Goal: Task Accomplishment & Management: Use online tool/utility

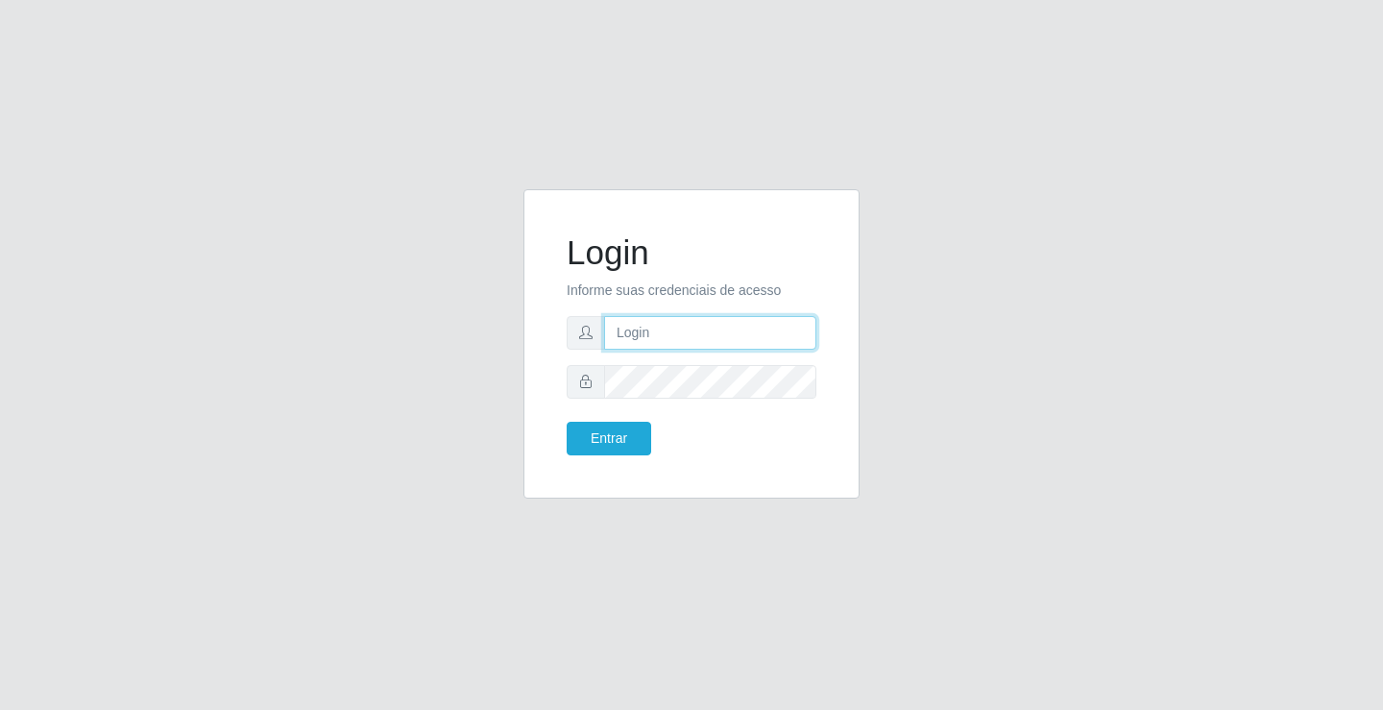
click at [645, 338] on input "text" at bounding box center [710, 333] width 212 height 34
type input "zivaneide@ideal"
click at [567, 422] on button "Entrar" at bounding box center [609, 439] width 85 height 34
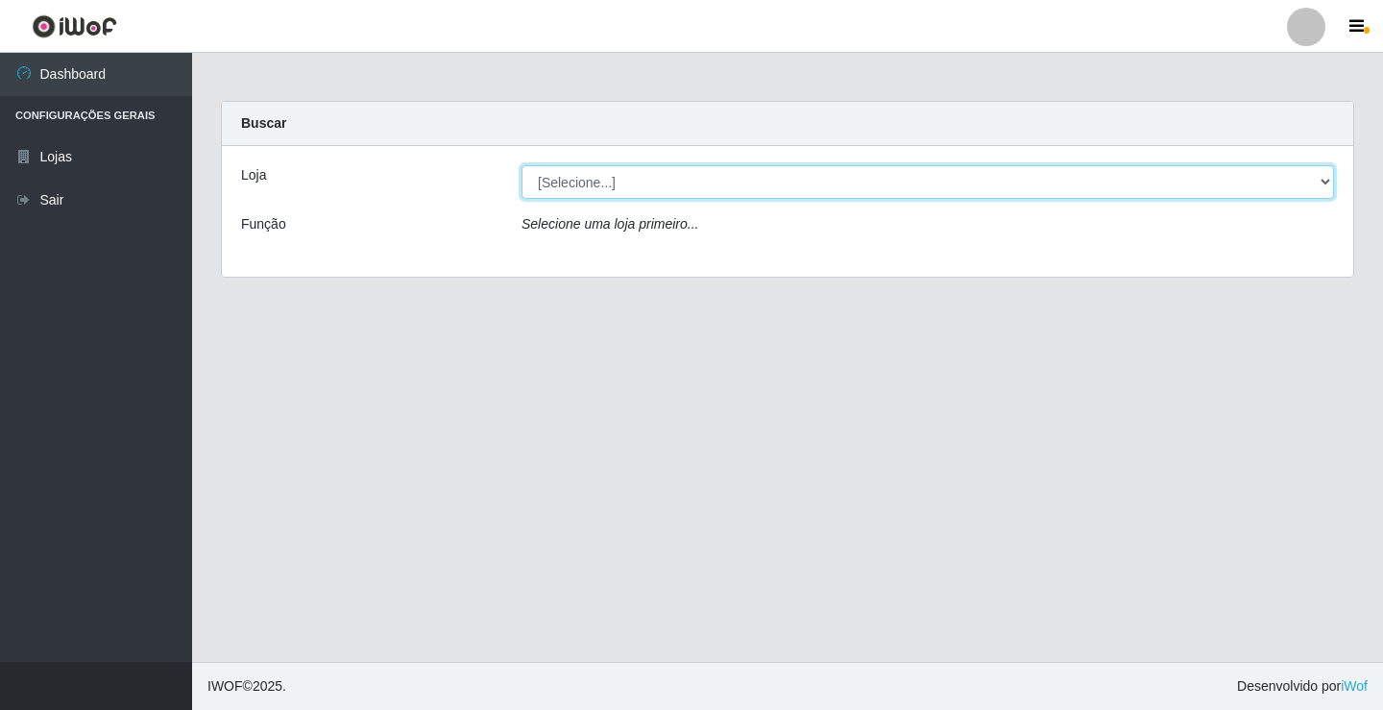
click at [589, 186] on select "[Selecione...] Ideal - Conceição" at bounding box center [927, 182] width 812 height 34
select select "231"
click at [521, 165] on select "[Selecione...] Ideal - Conceição" at bounding box center [927, 182] width 812 height 34
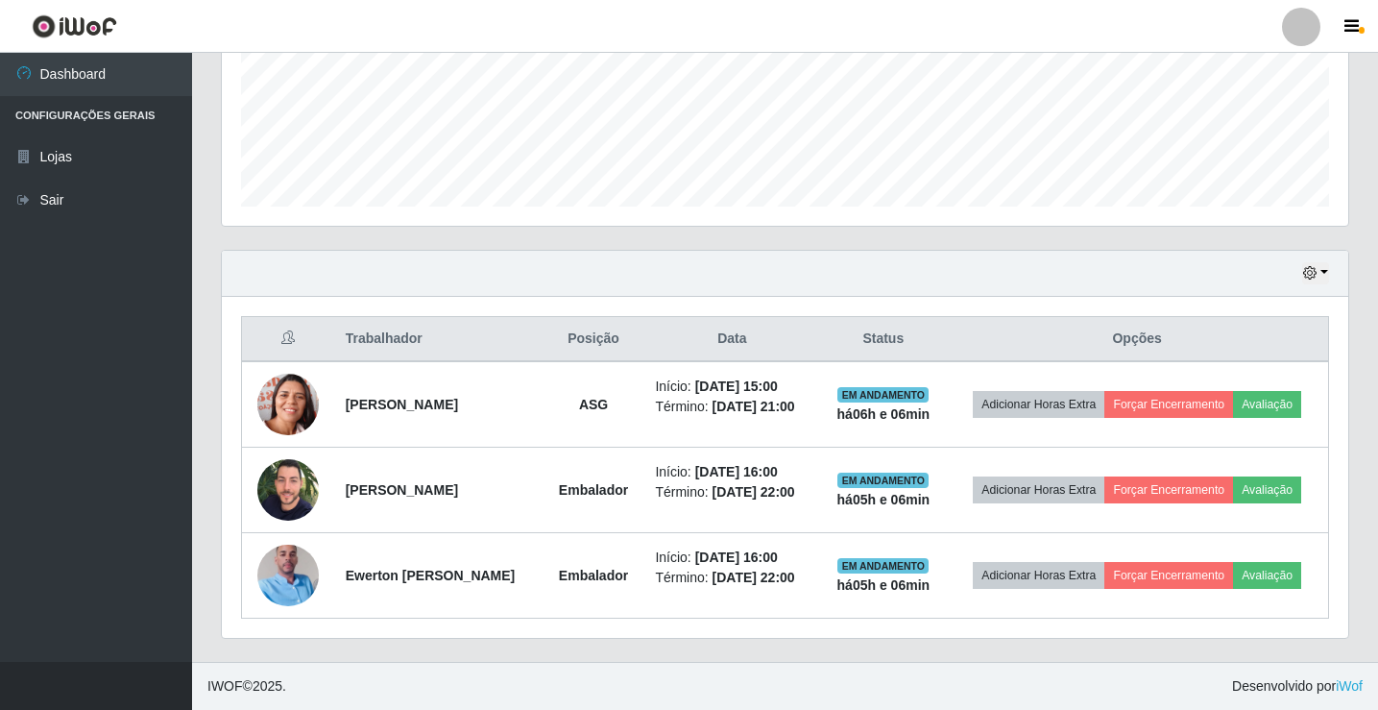
scroll to position [523, 0]
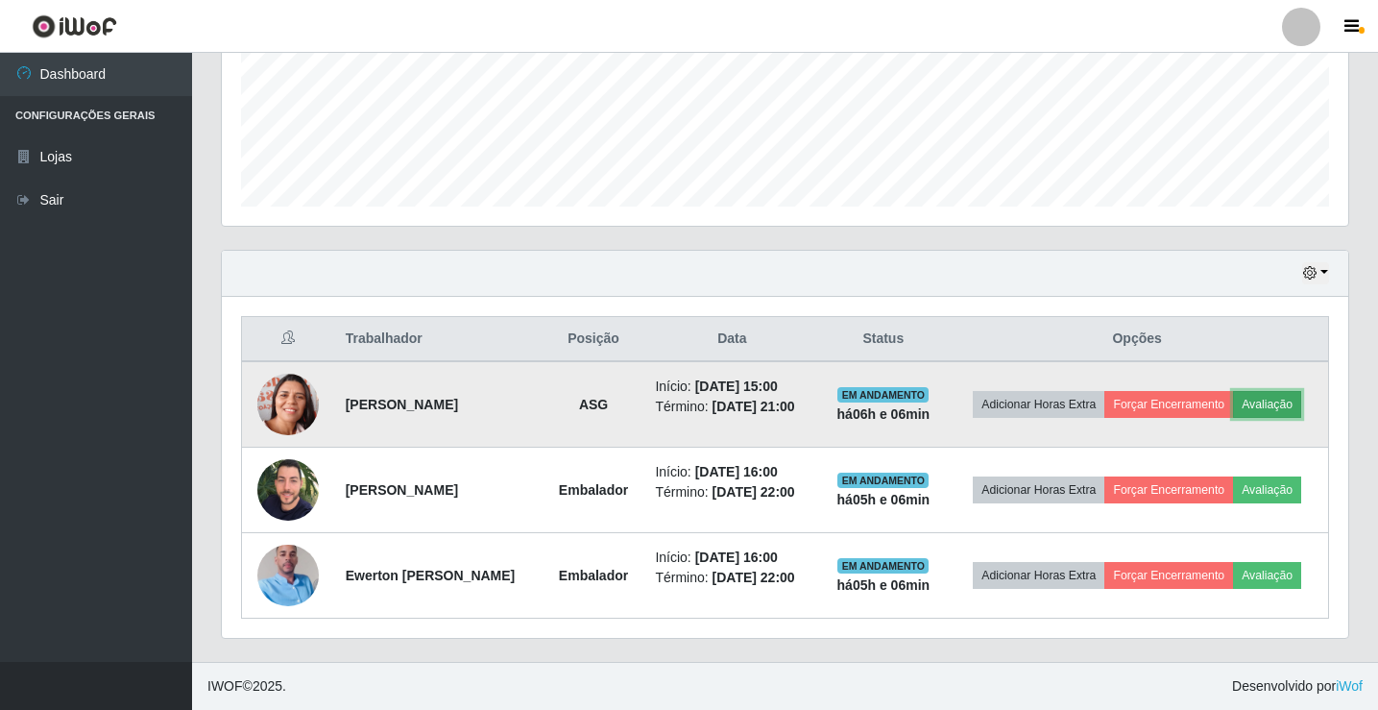
click at [1233, 391] on button "Avaliação" at bounding box center [1267, 404] width 68 height 27
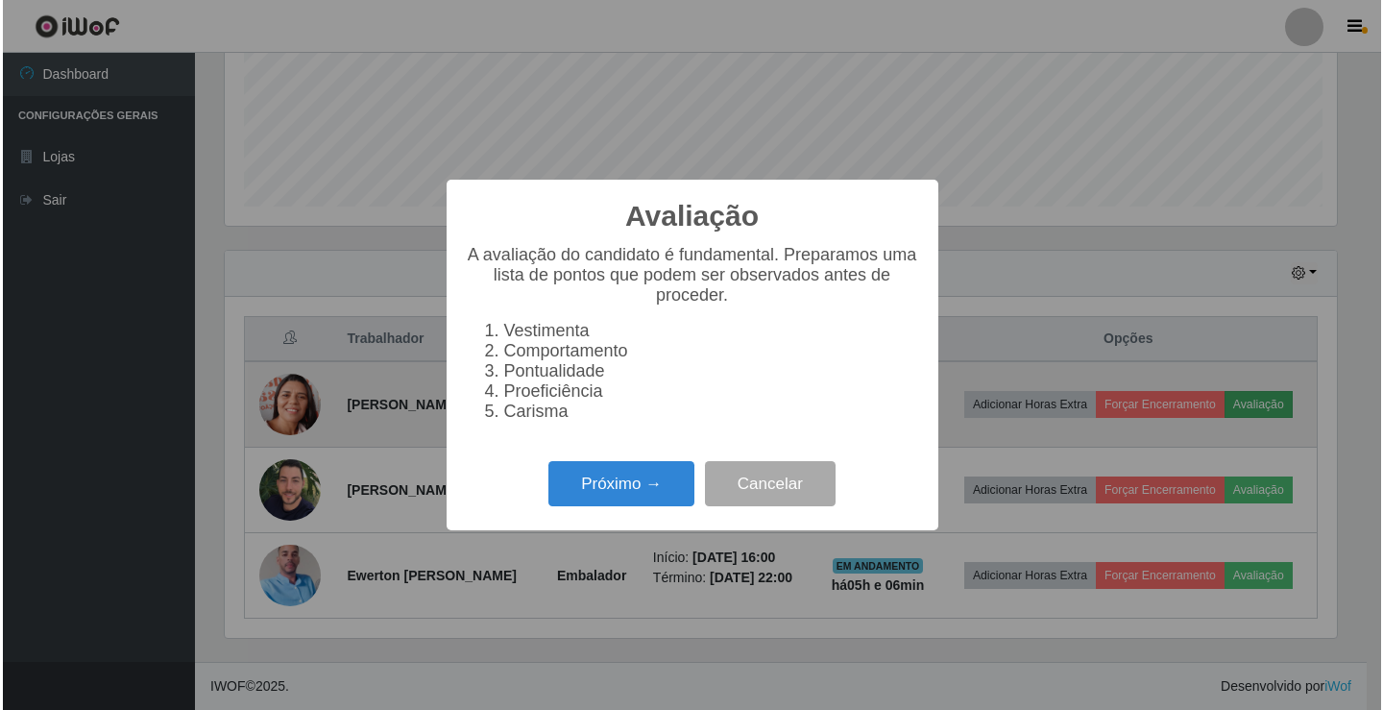
scroll to position [399, 1117]
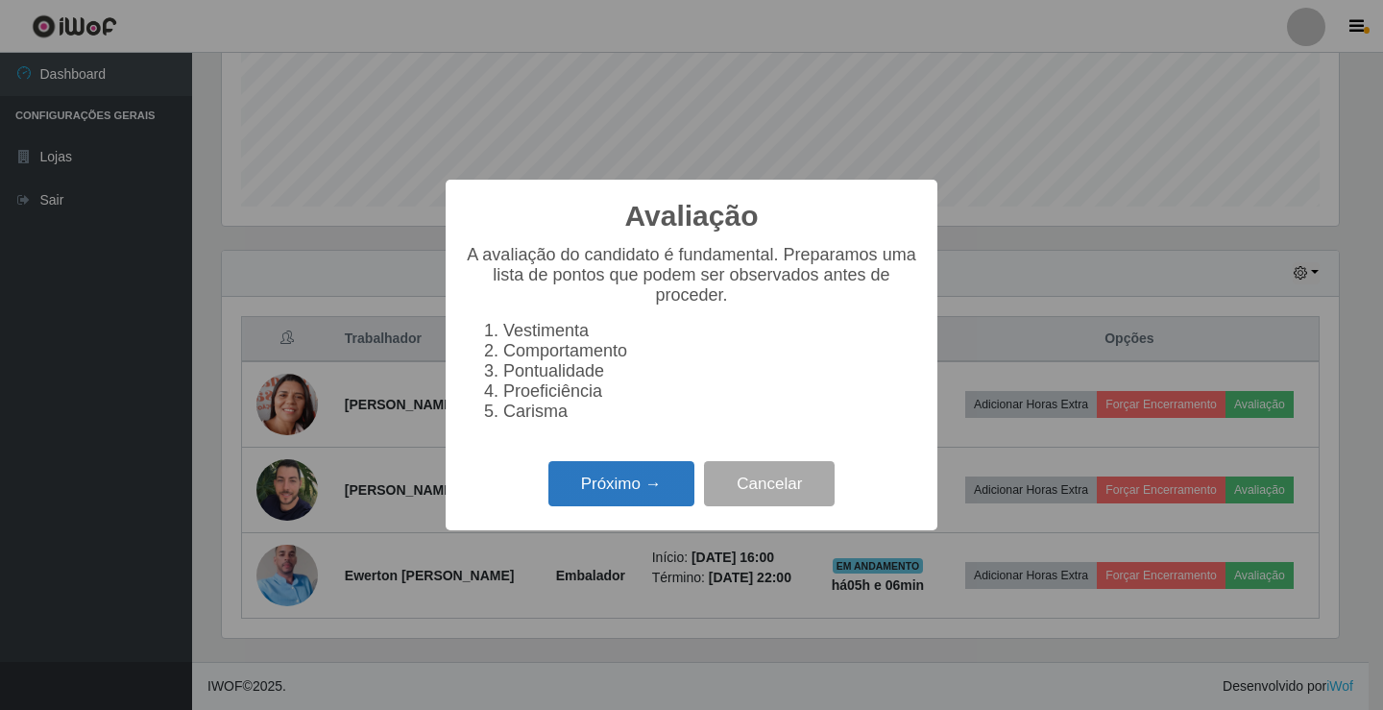
click at [653, 506] on button "Próximo →" at bounding box center [621, 483] width 146 height 45
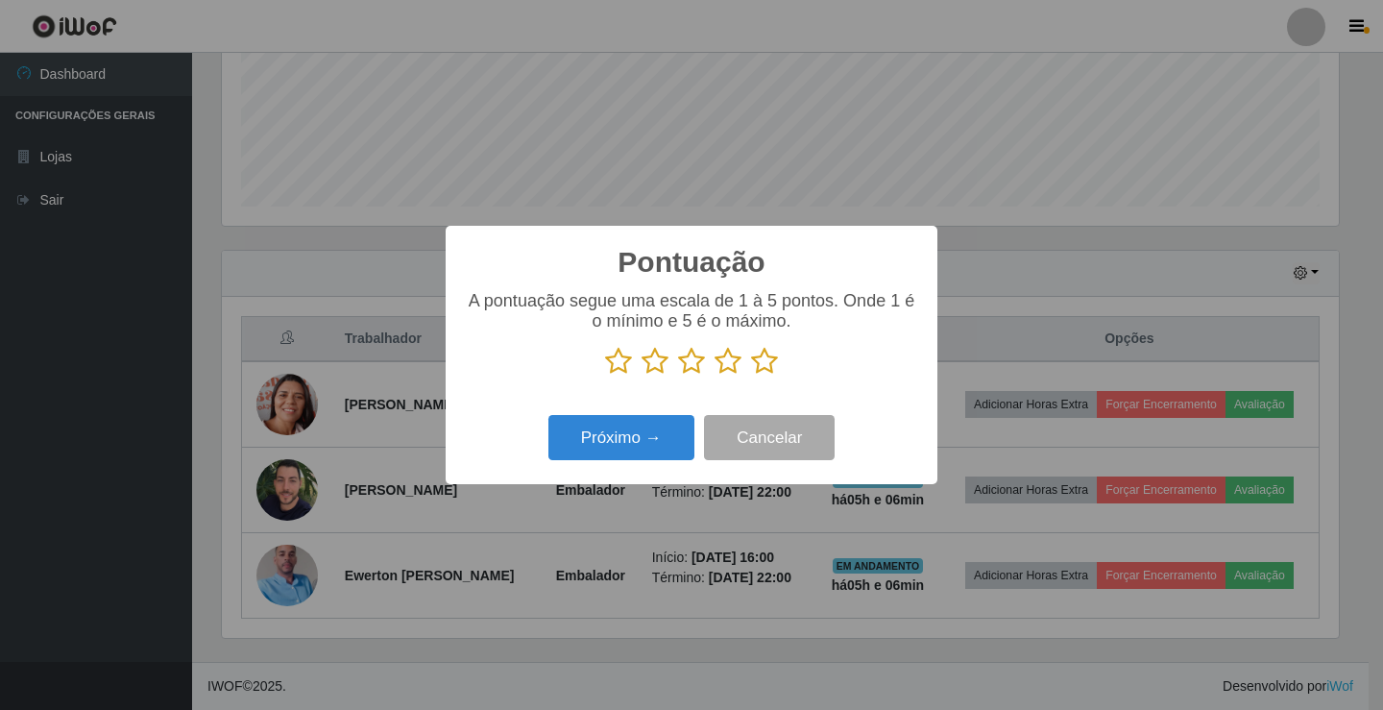
click at [763, 361] on icon at bounding box center [764, 361] width 27 height 29
click at [751, 375] on input "radio" at bounding box center [751, 375] width 0 height 0
click at [626, 450] on button "Próximo →" at bounding box center [621, 437] width 146 height 45
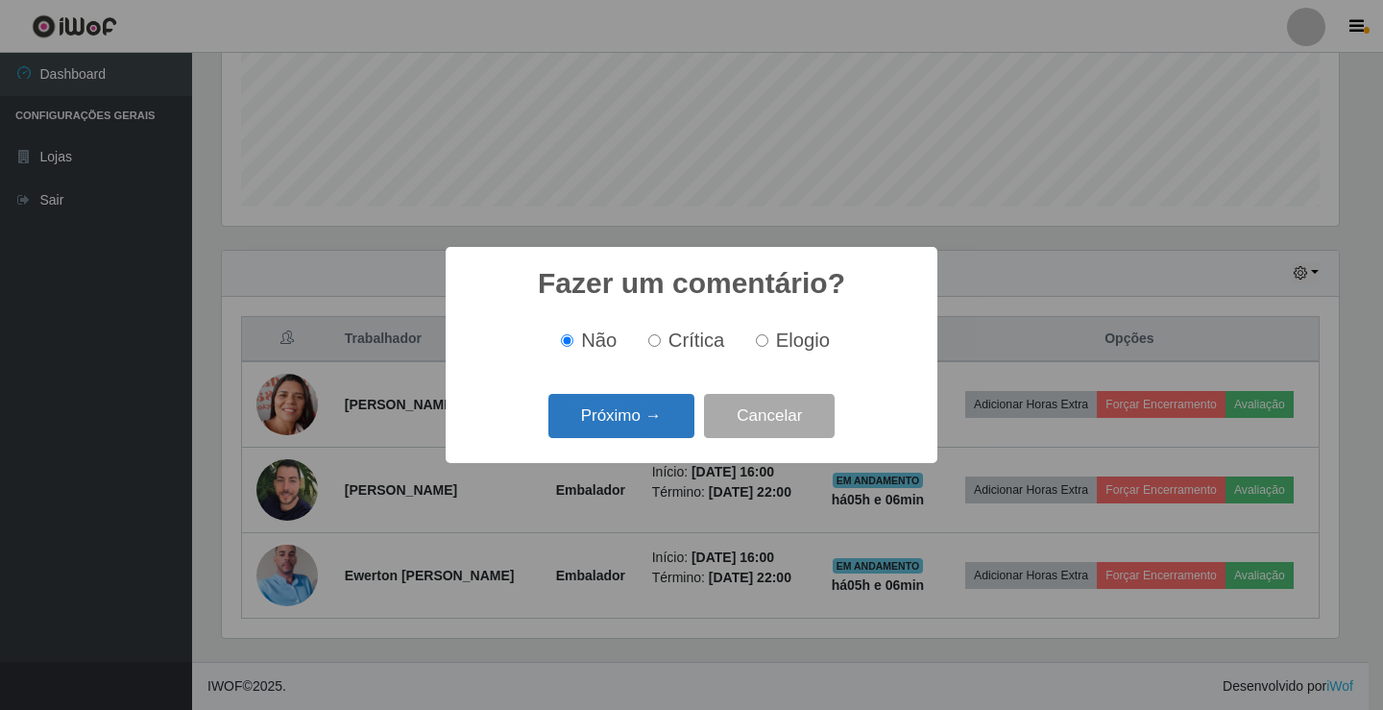
click at [616, 411] on button "Próximo →" at bounding box center [621, 416] width 146 height 45
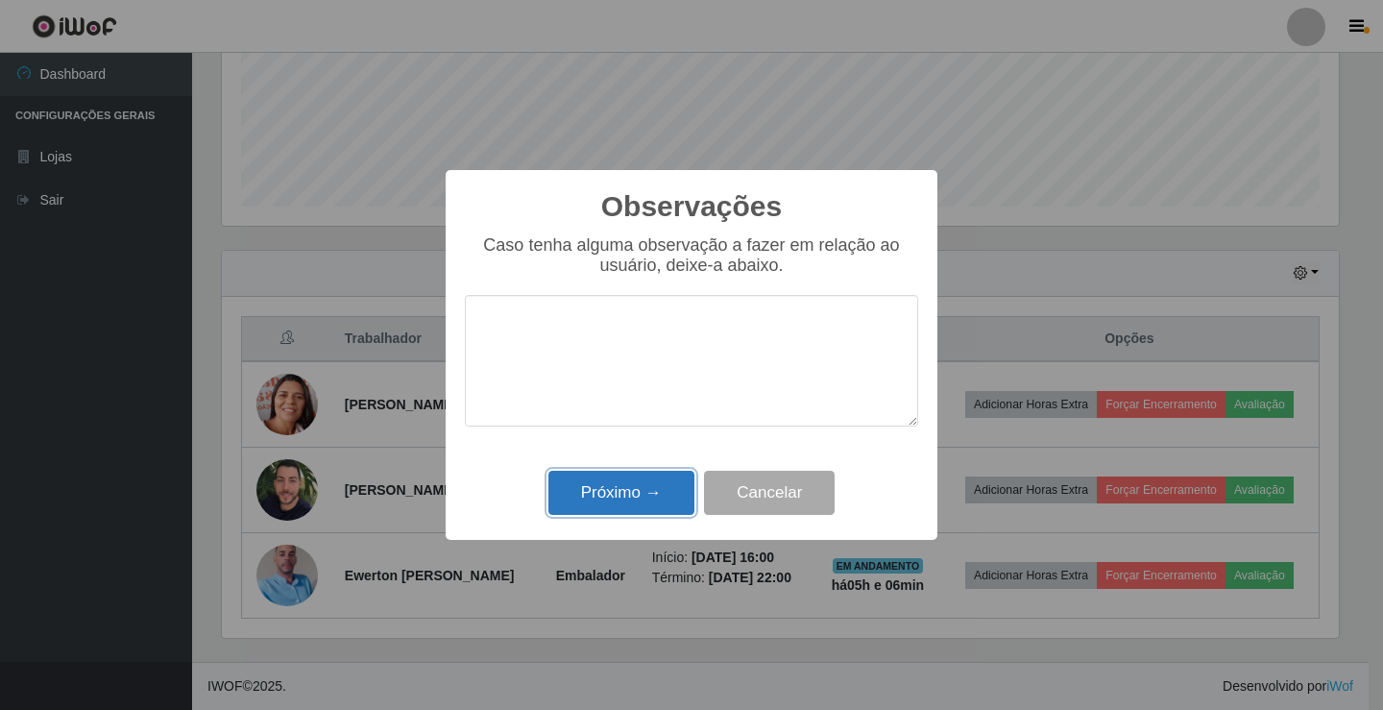
click at [684, 506] on button "Próximo →" at bounding box center [621, 493] width 146 height 45
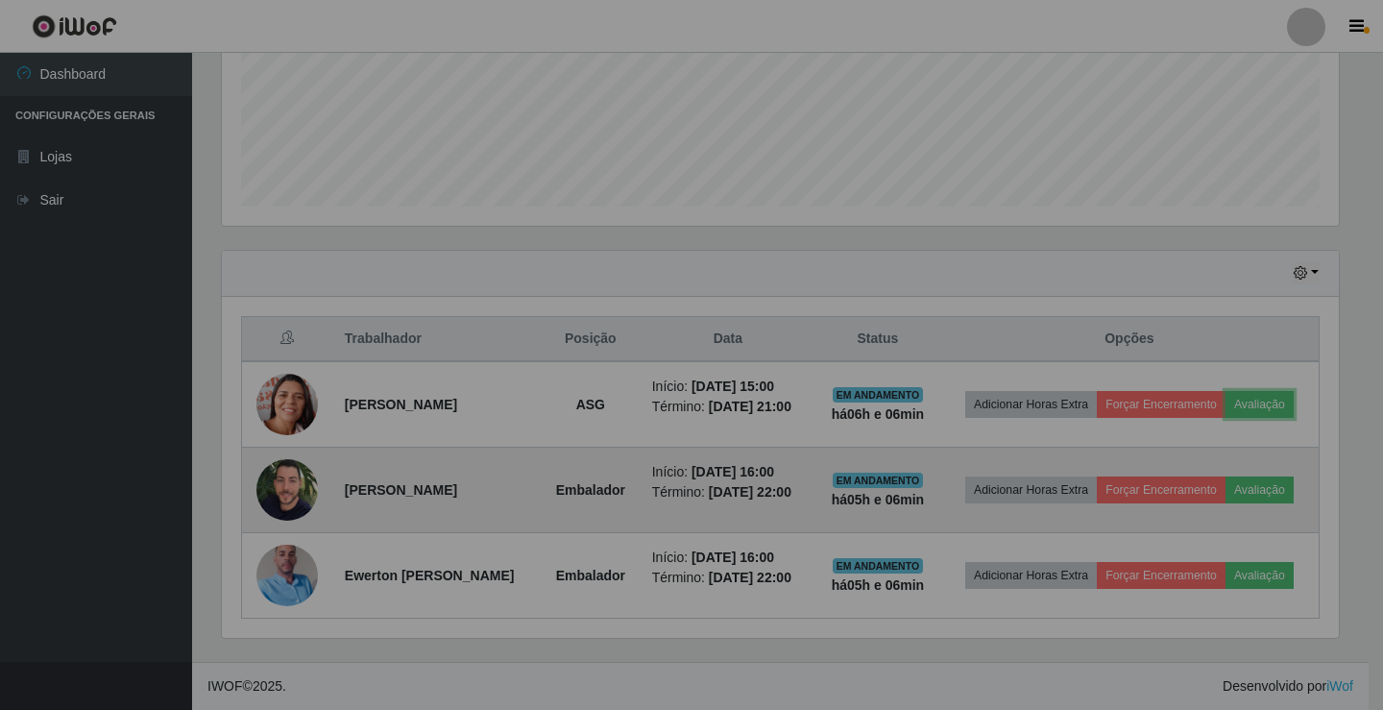
scroll to position [399, 1126]
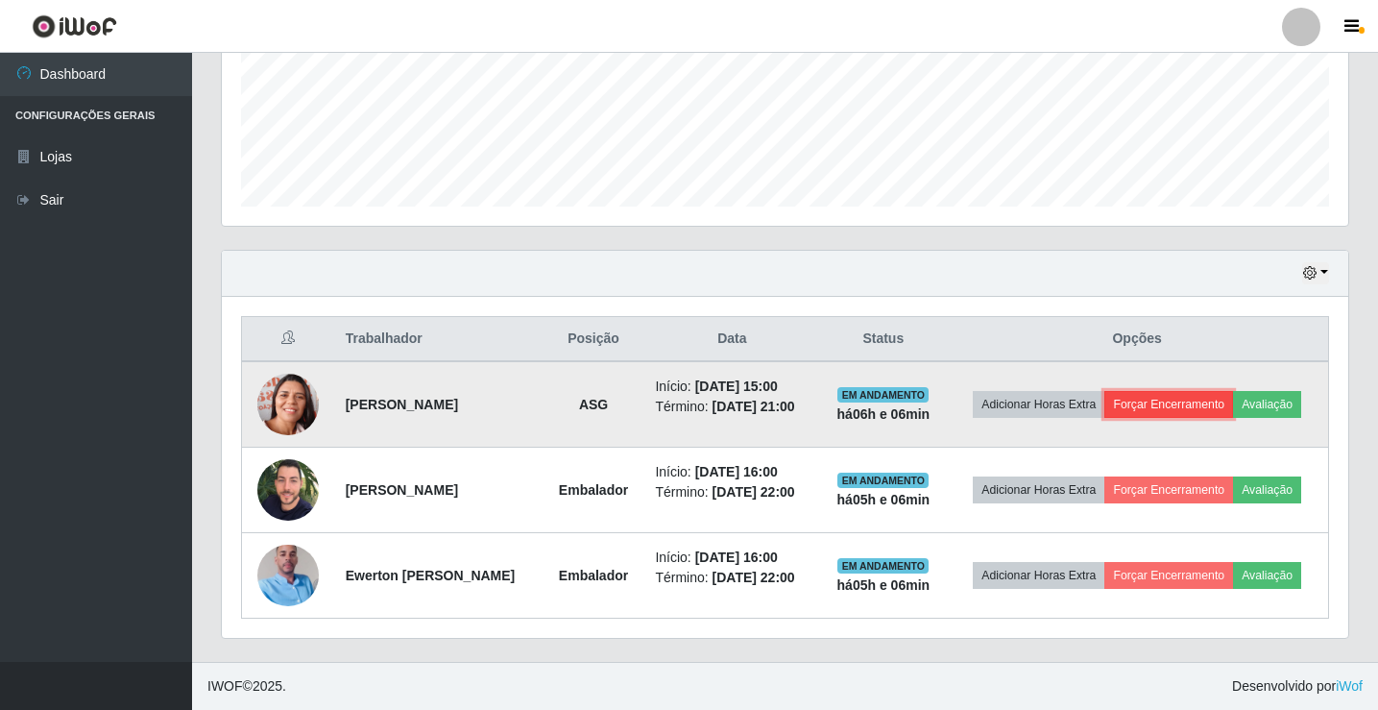
click at [1208, 391] on button "Forçar Encerramento" at bounding box center [1168, 404] width 129 height 27
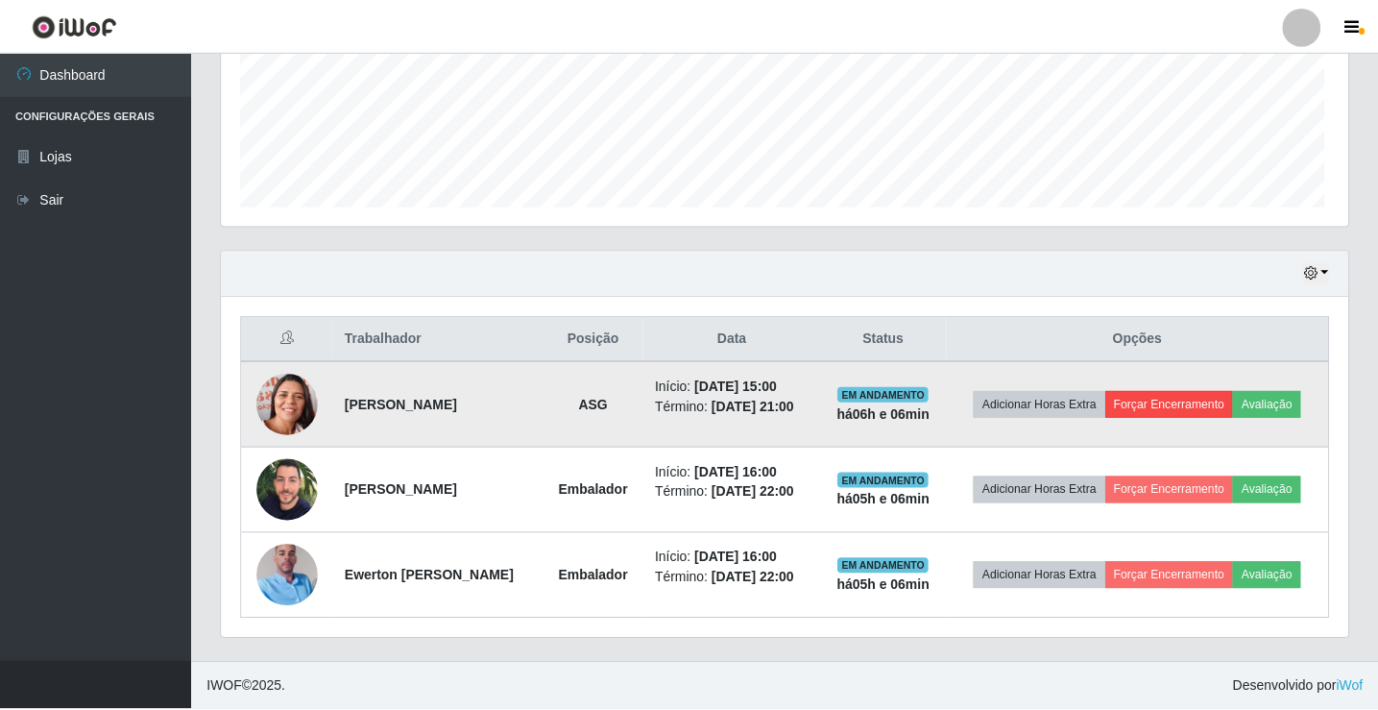
scroll to position [399, 1117]
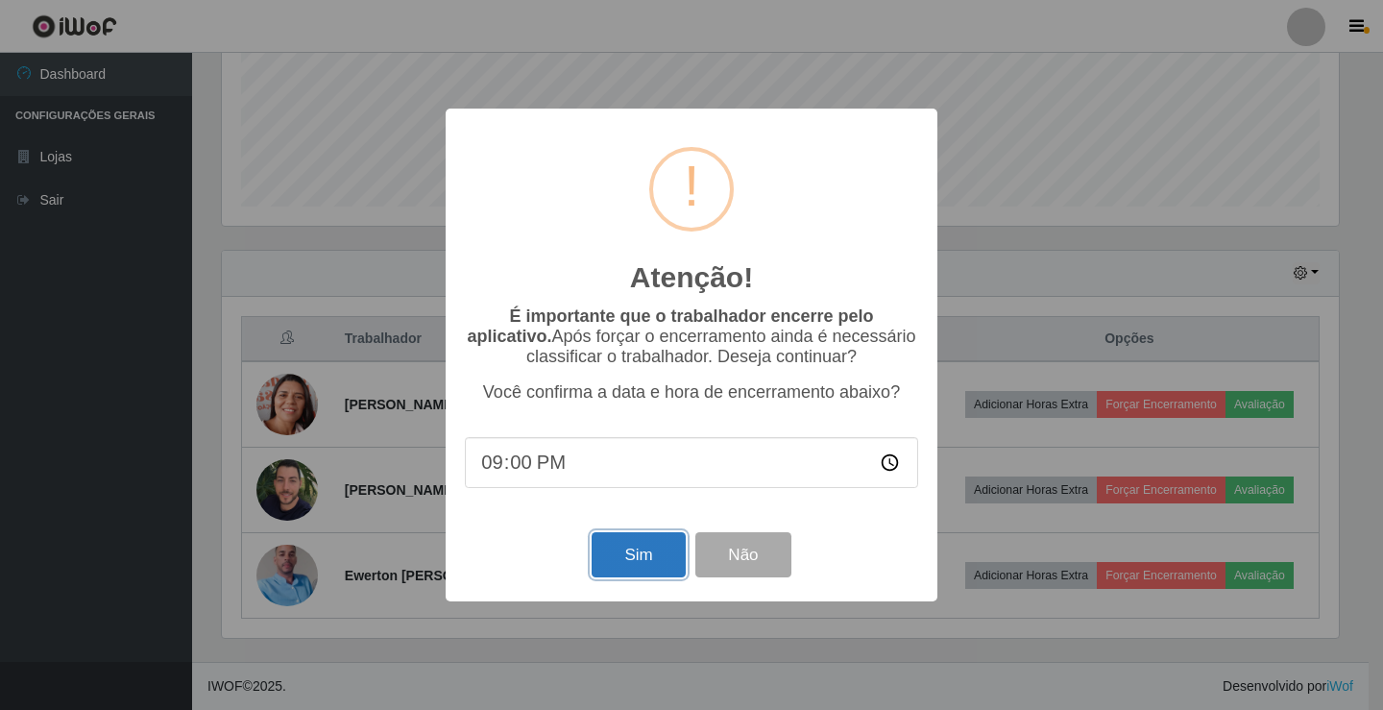
click at [628, 561] on button "Sim" at bounding box center [638, 554] width 93 height 45
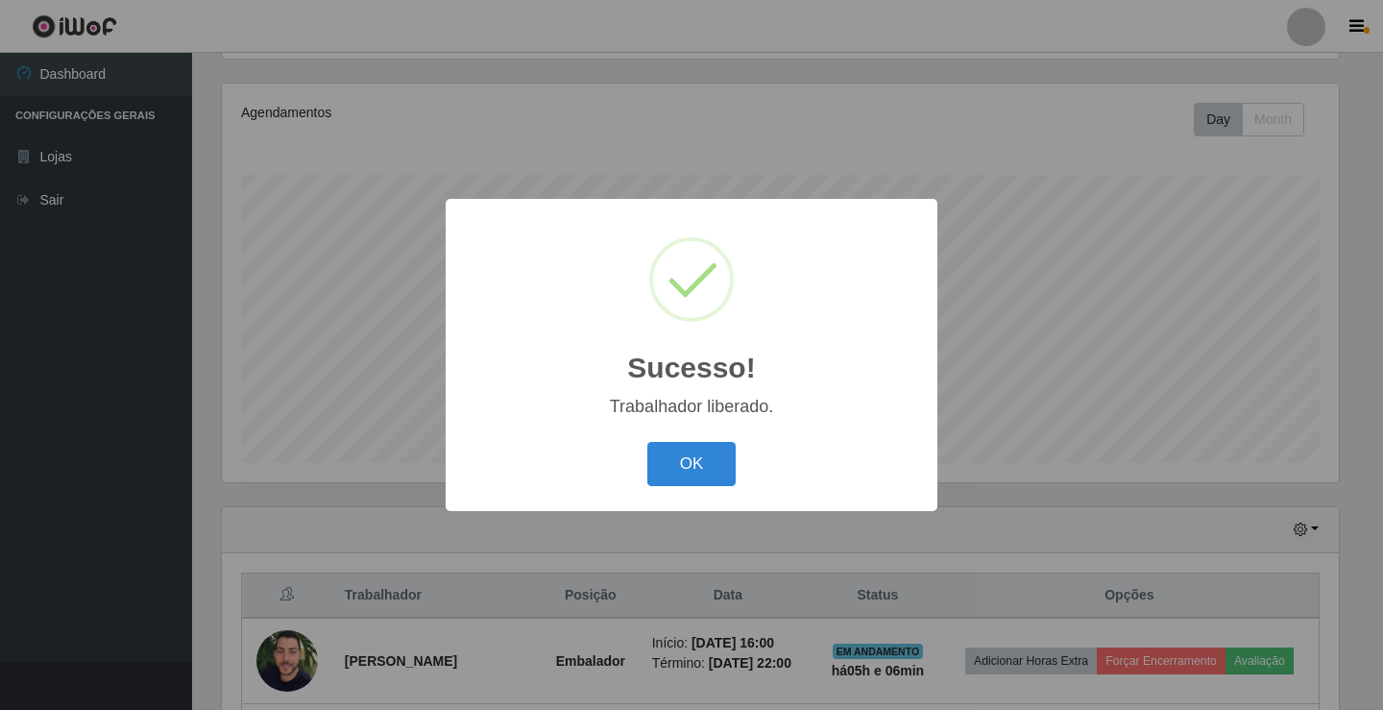
click at [740, 461] on div "OK Cancel" at bounding box center [691, 463] width 453 height 55
click at [726, 461] on button "OK" at bounding box center [691, 464] width 89 height 45
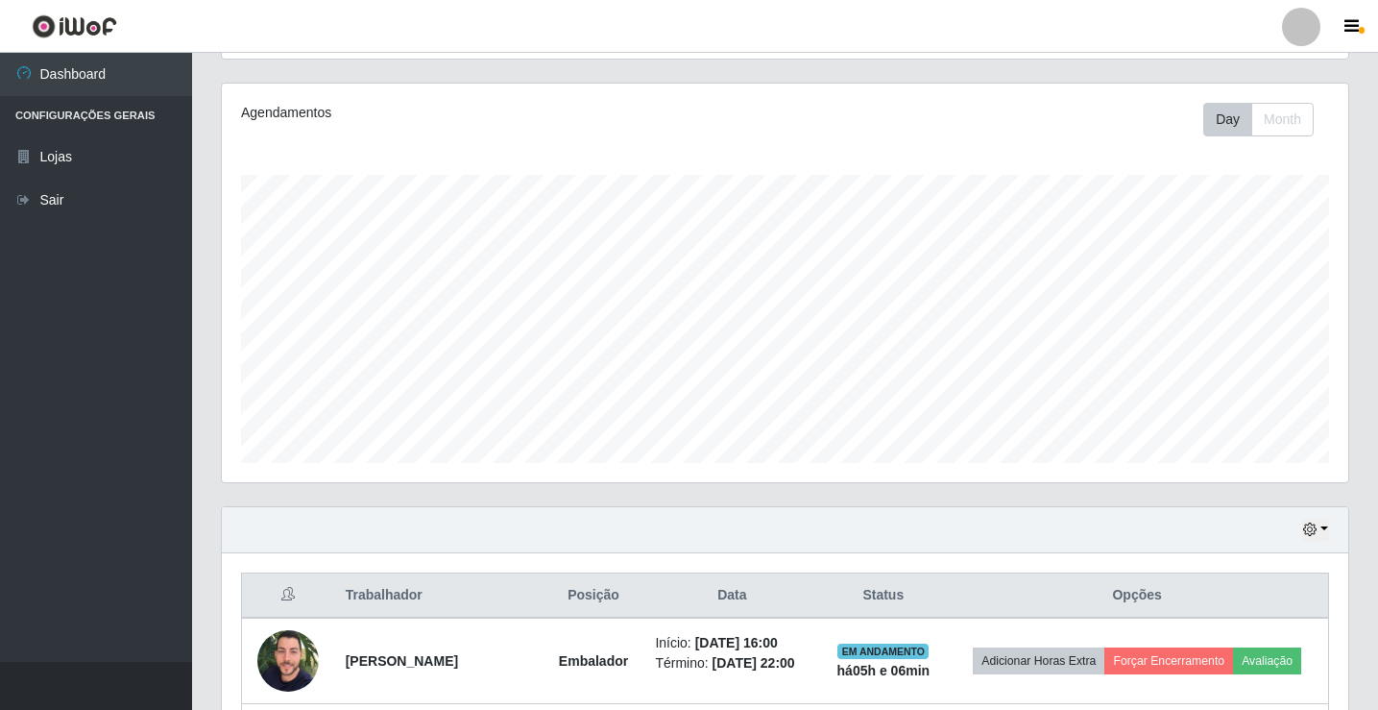
scroll to position [423, 0]
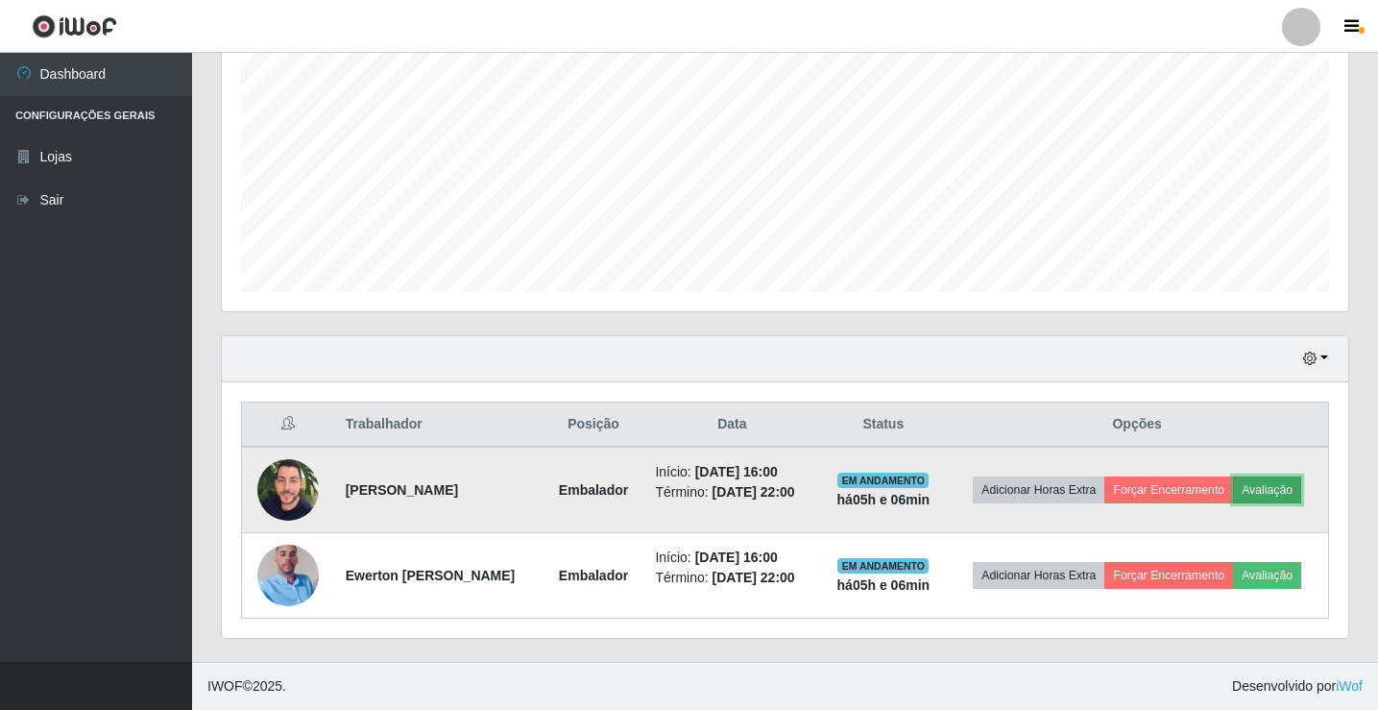
click at [1233, 488] on button "Avaliação" at bounding box center [1267, 489] width 68 height 27
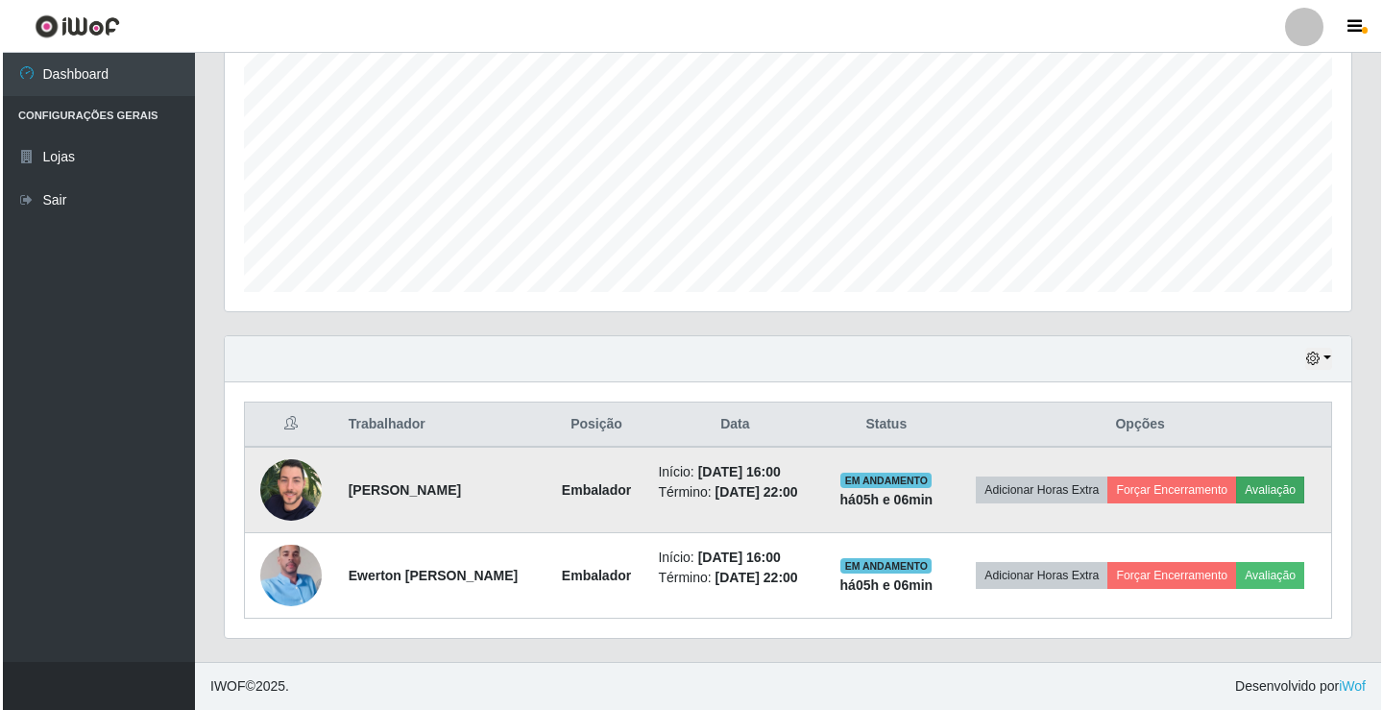
scroll to position [399, 1117]
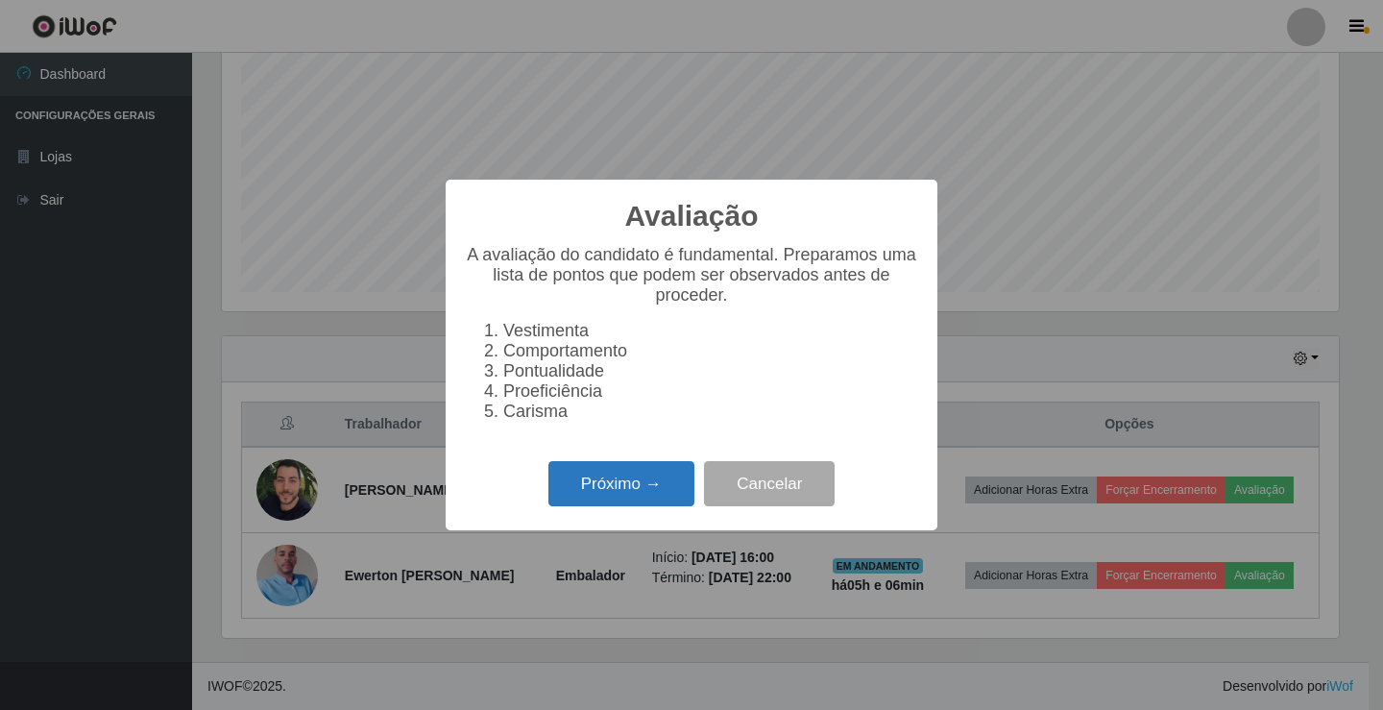
click at [619, 501] on button "Próximo →" at bounding box center [621, 483] width 146 height 45
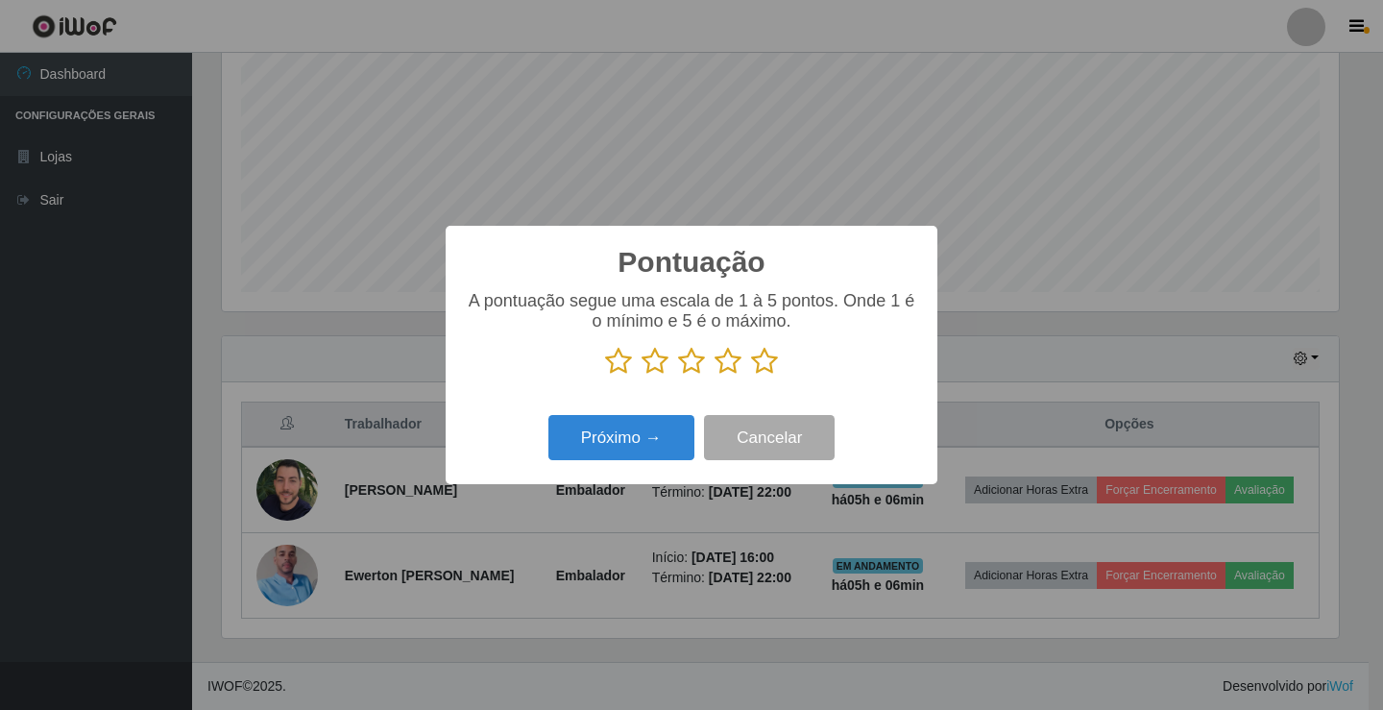
click at [771, 363] on icon at bounding box center [764, 361] width 27 height 29
click at [751, 375] on input "radio" at bounding box center [751, 375] width 0 height 0
click at [652, 404] on div "Pontuação × A pontuação segue uma escala de 1 à 5 pontos. Onde 1 é o mínimo e 5…" at bounding box center [692, 355] width 492 height 258
click at [630, 442] on button "Próximo →" at bounding box center [621, 437] width 146 height 45
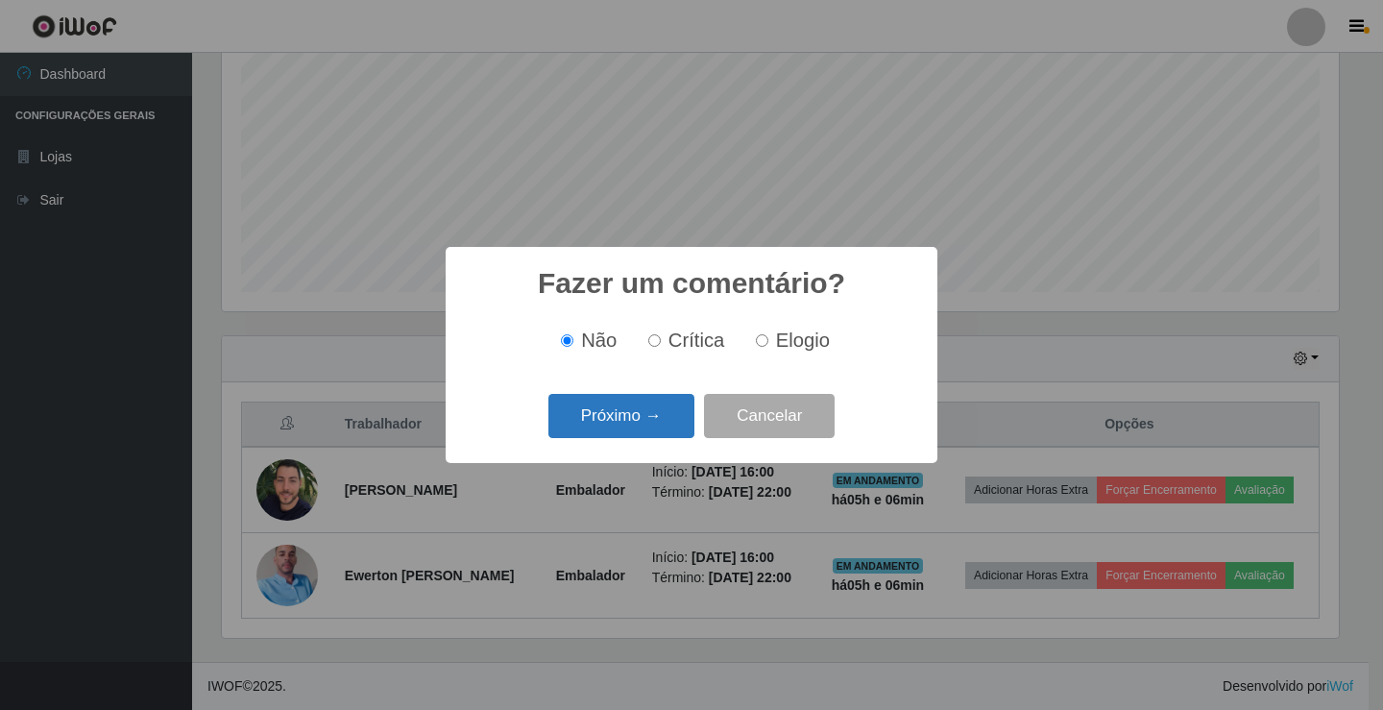
click at [612, 426] on button "Próximo →" at bounding box center [621, 416] width 146 height 45
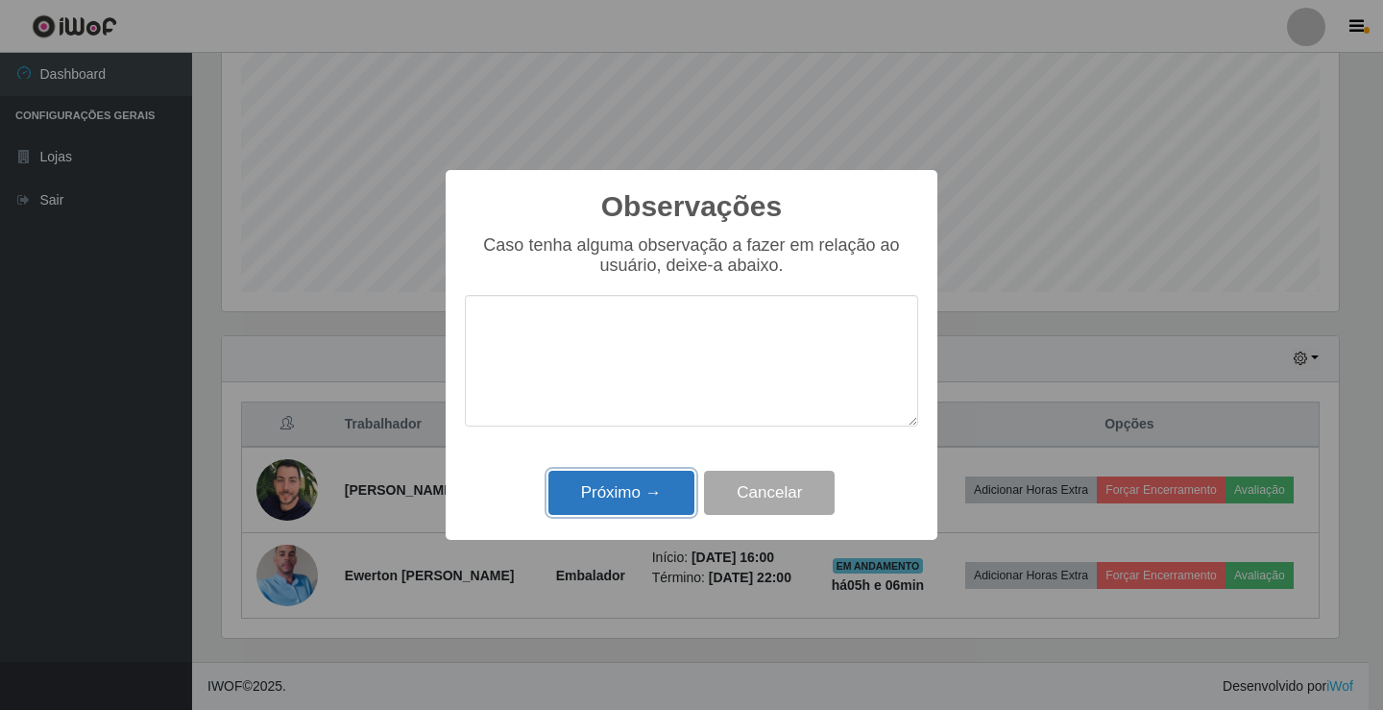
click at [628, 483] on button "Próximo →" at bounding box center [621, 493] width 146 height 45
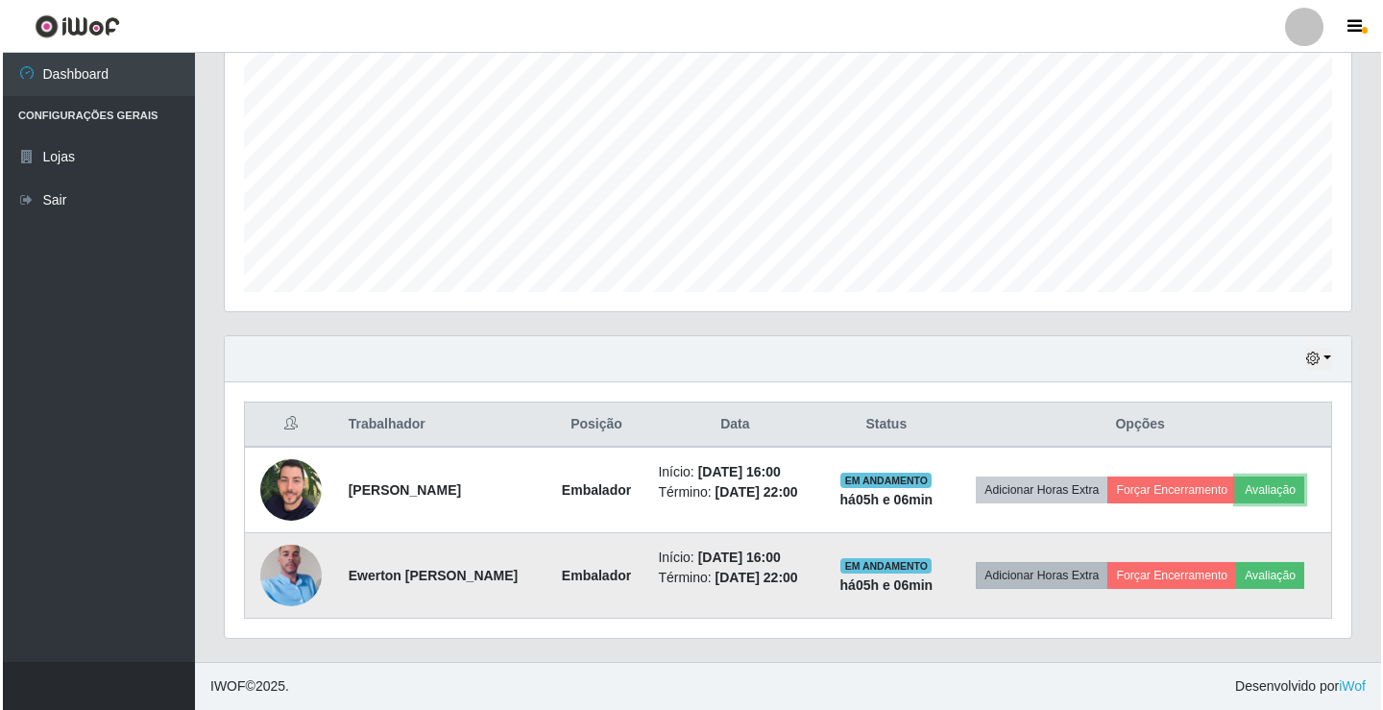
scroll to position [399, 1126]
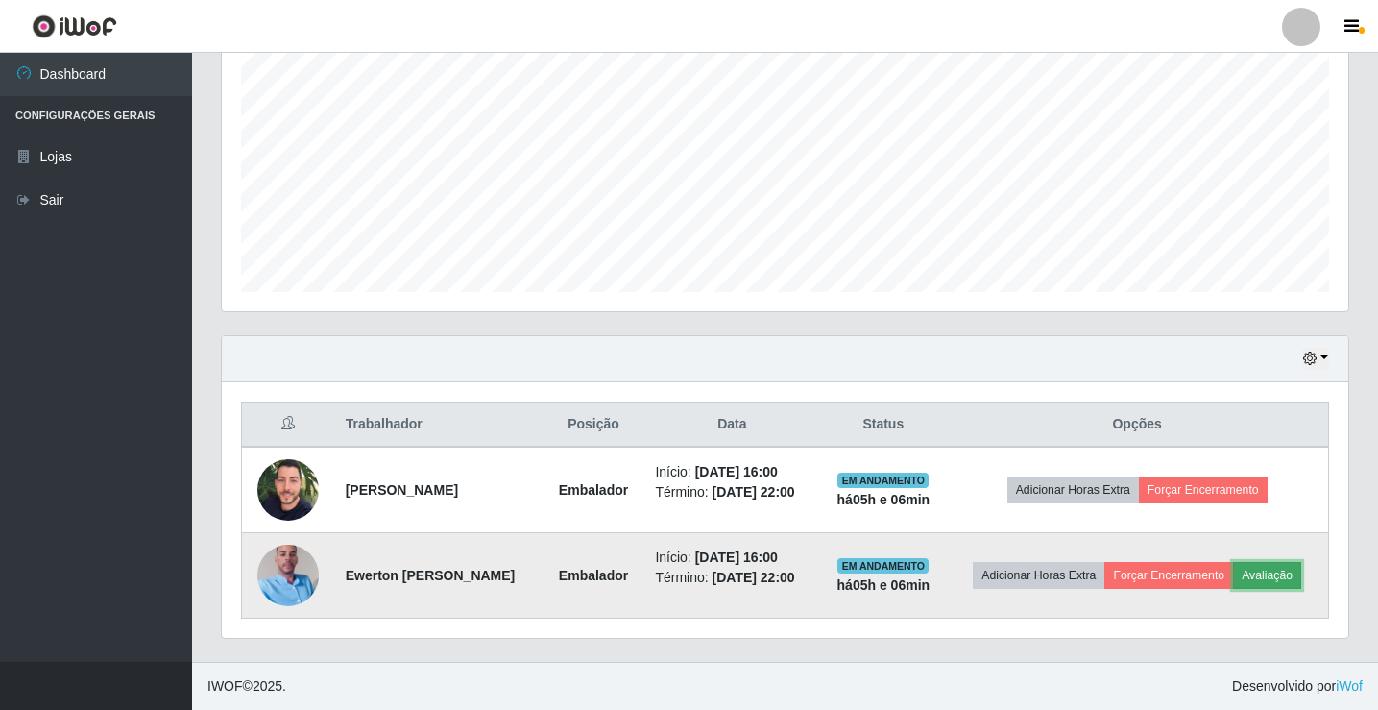
click at [1233, 580] on button "Avaliação" at bounding box center [1267, 575] width 68 height 27
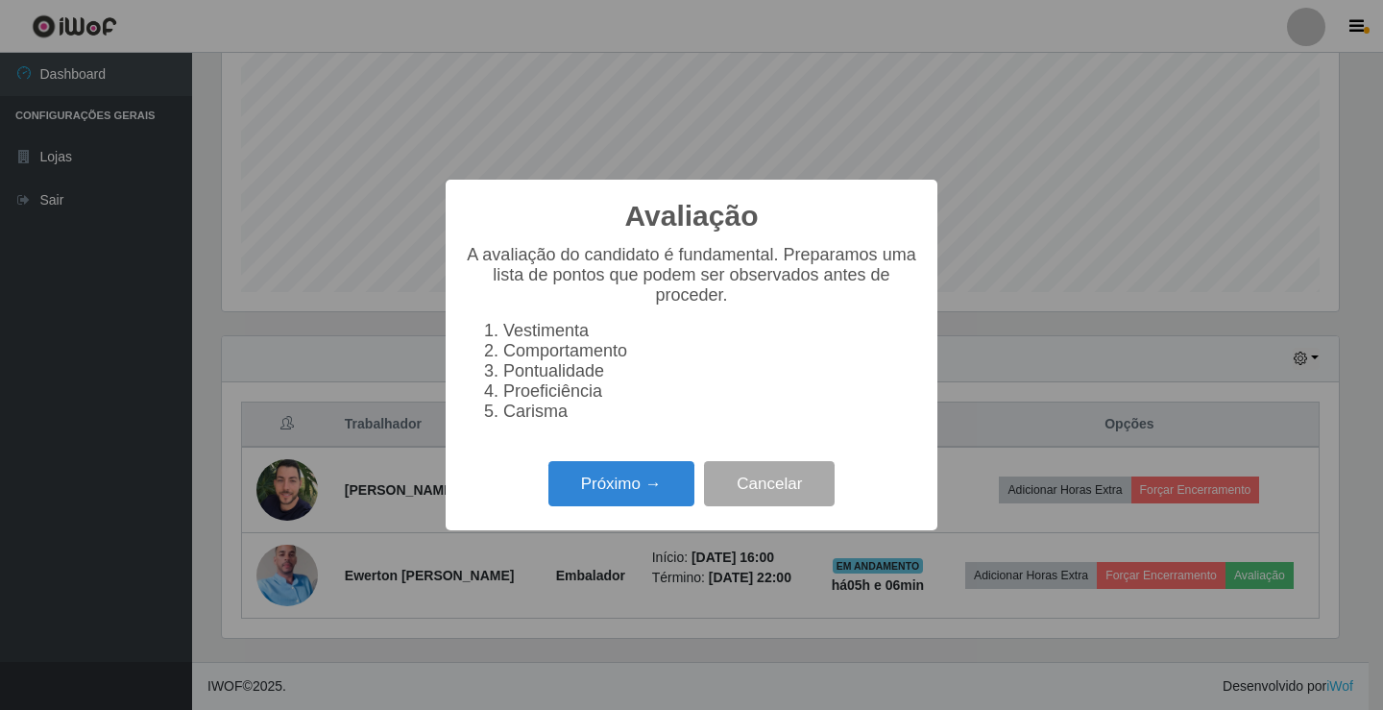
click at [657, 511] on div "Próximo → Cancelar" at bounding box center [691, 483] width 453 height 55
click at [643, 501] on button "Próximo →" at bounding box center [621, 483] width 146 height 45
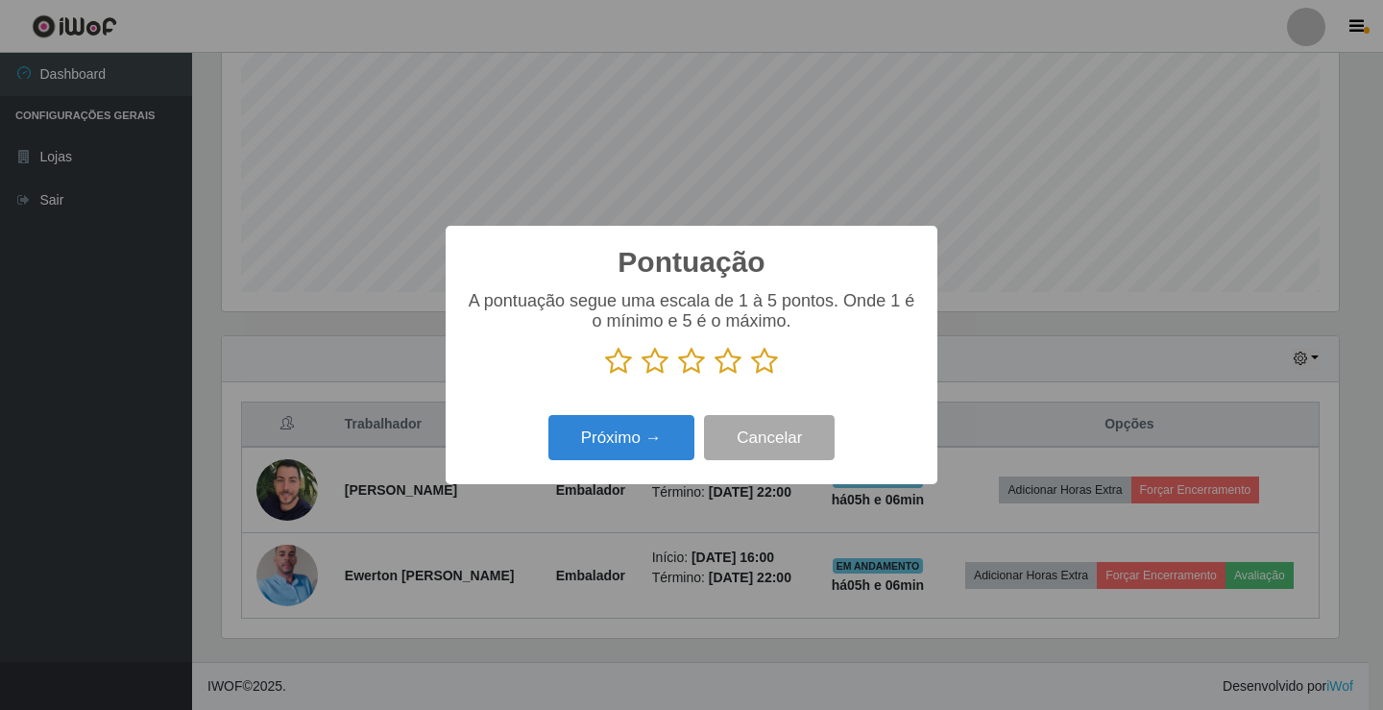
scroll to position [959878, 959160]
click at [765, 361] on icon at bounding box center [764, 361] width 27 height 29
click at [751, 375] on input "radio" at bounding box center [751, 375] width 0 height 0
click at [616, 450] on button "Próximo →" at bounding box center [621, 437] width 146 height 45
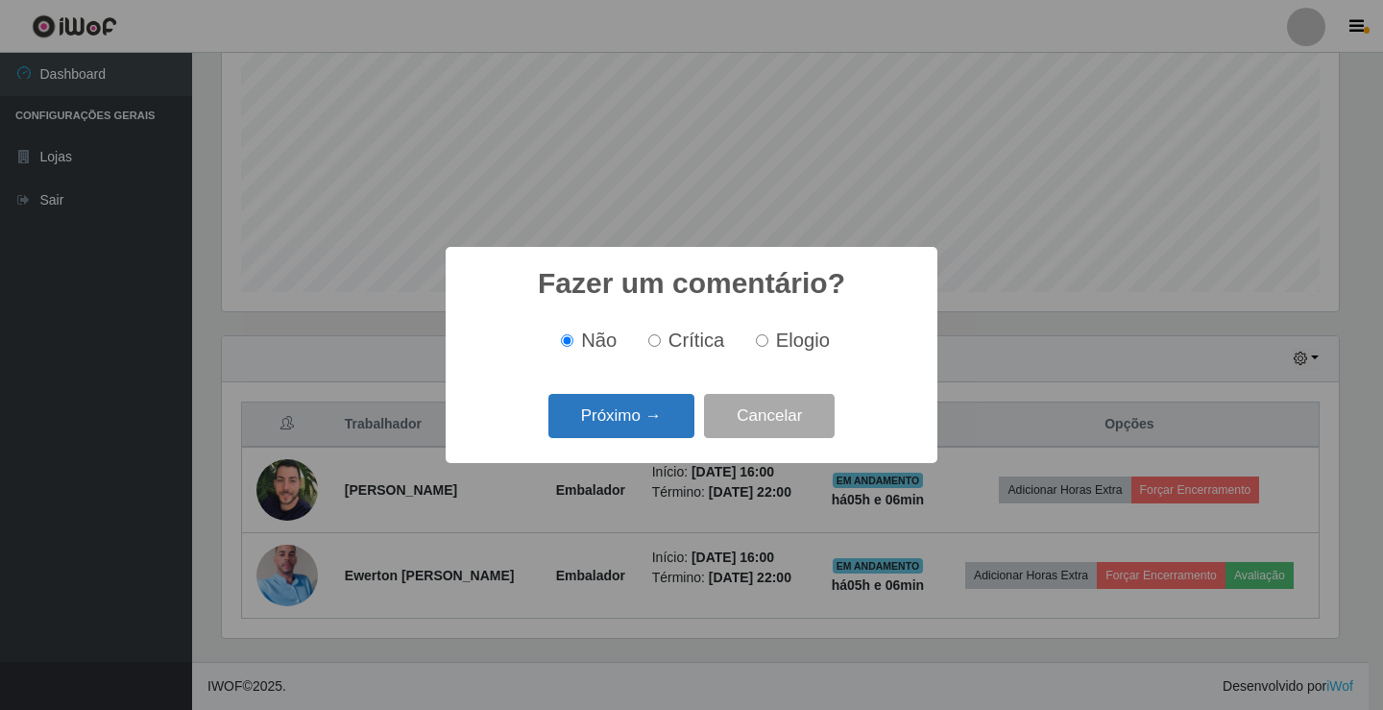
click at [641, 425] on button "Próximo →" at bounding box center [621, 416] width 146 height 45
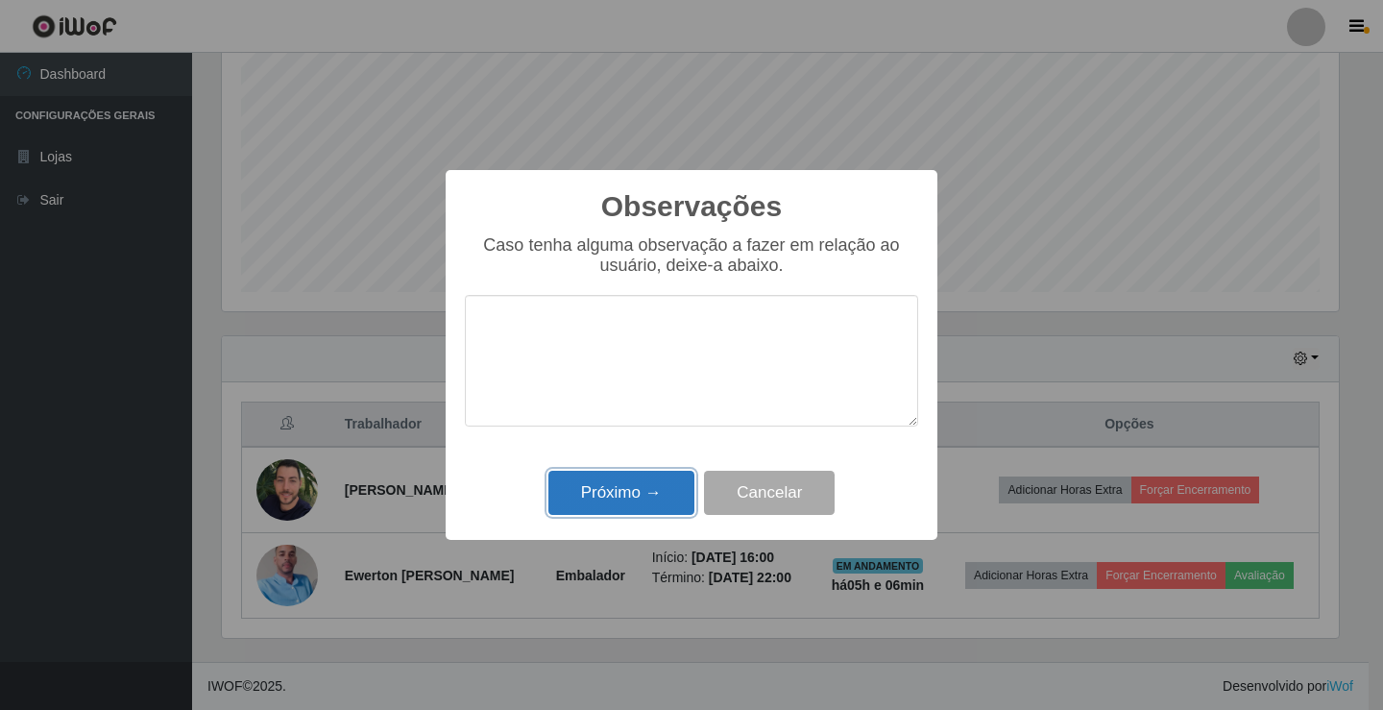
click at [645, 493] on button "Próximo →" at bounding box center [621, 493] width 146 height 45
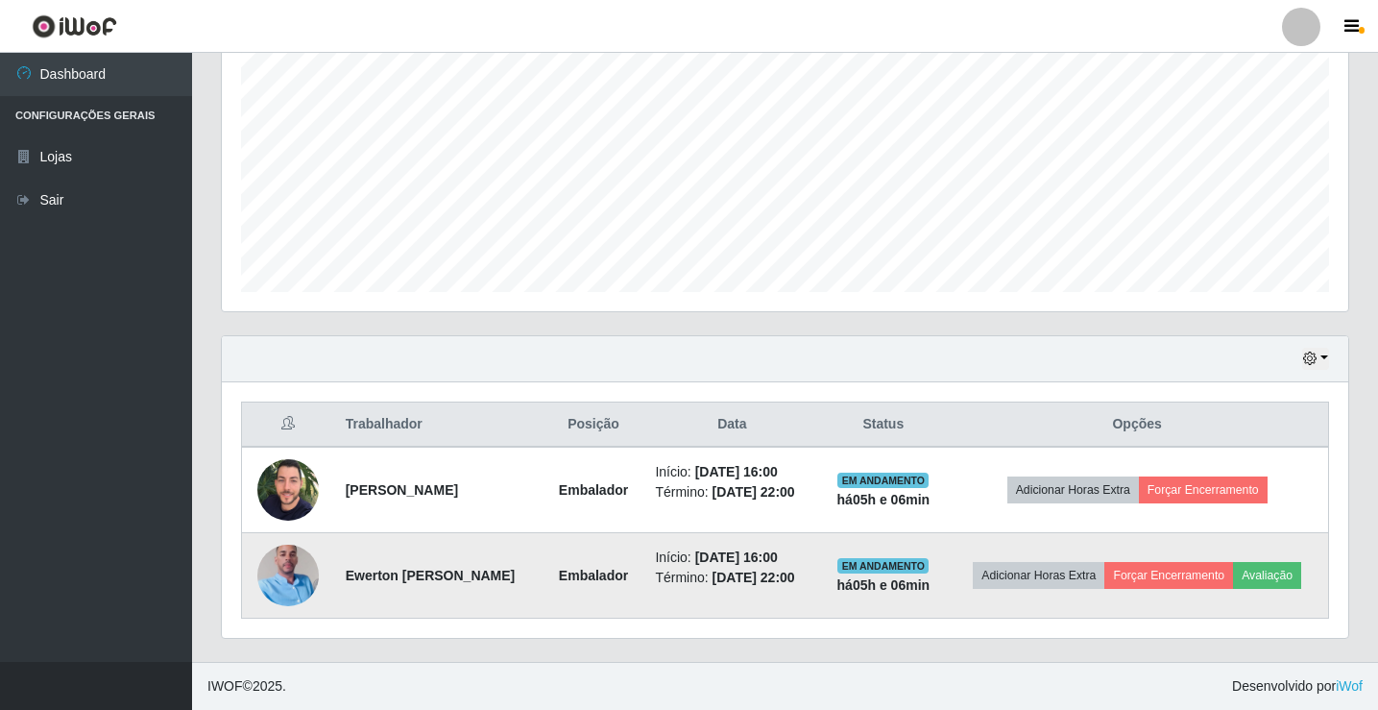
scroll to position [0, 0]
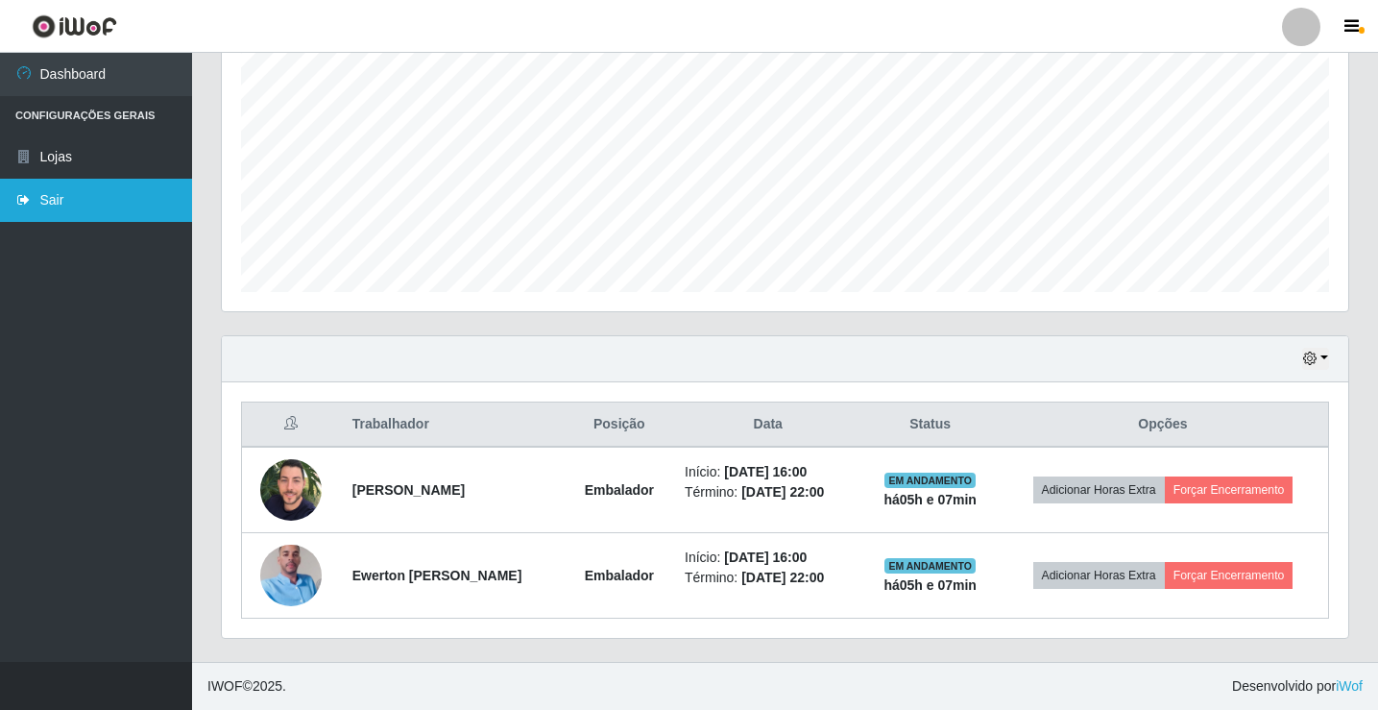
click at [48, 218] on link "Sair" at bounding box center [96, 200] width 192 height 43
